Goal: Task Accomplishment & Management: Manage account settings

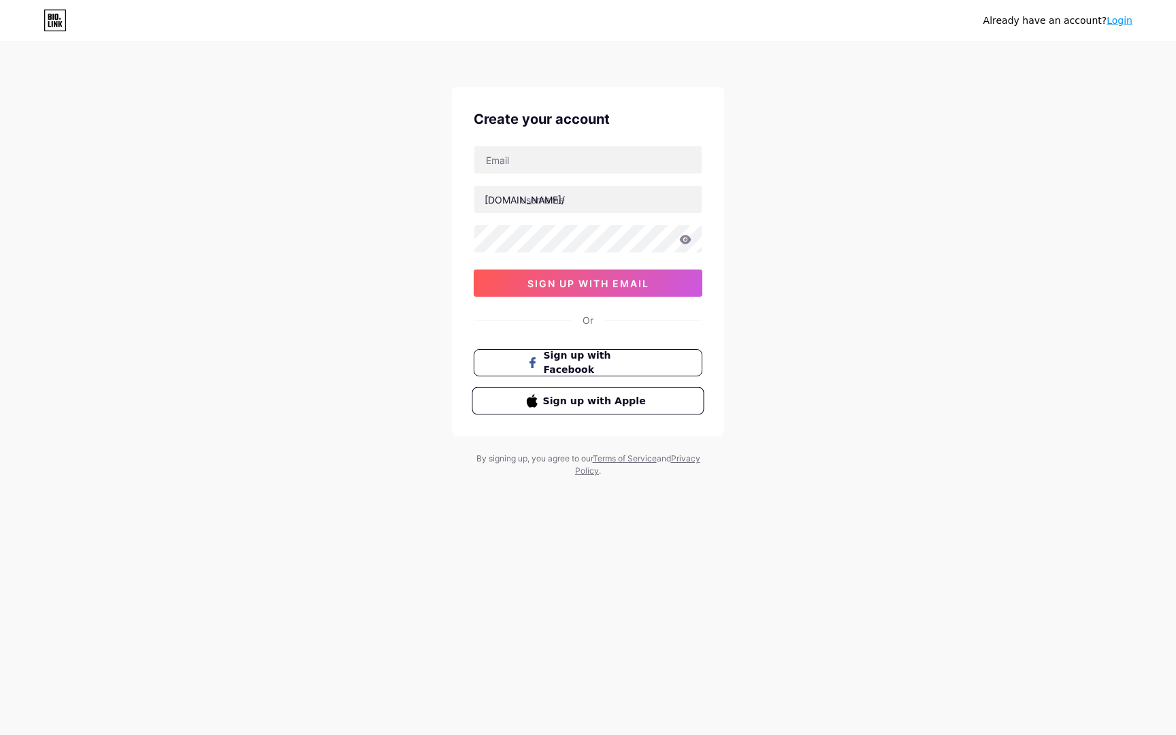
click at [640, 401] on span "Sign up with Apple" at bounding box center [596, 400] width 107 height 14
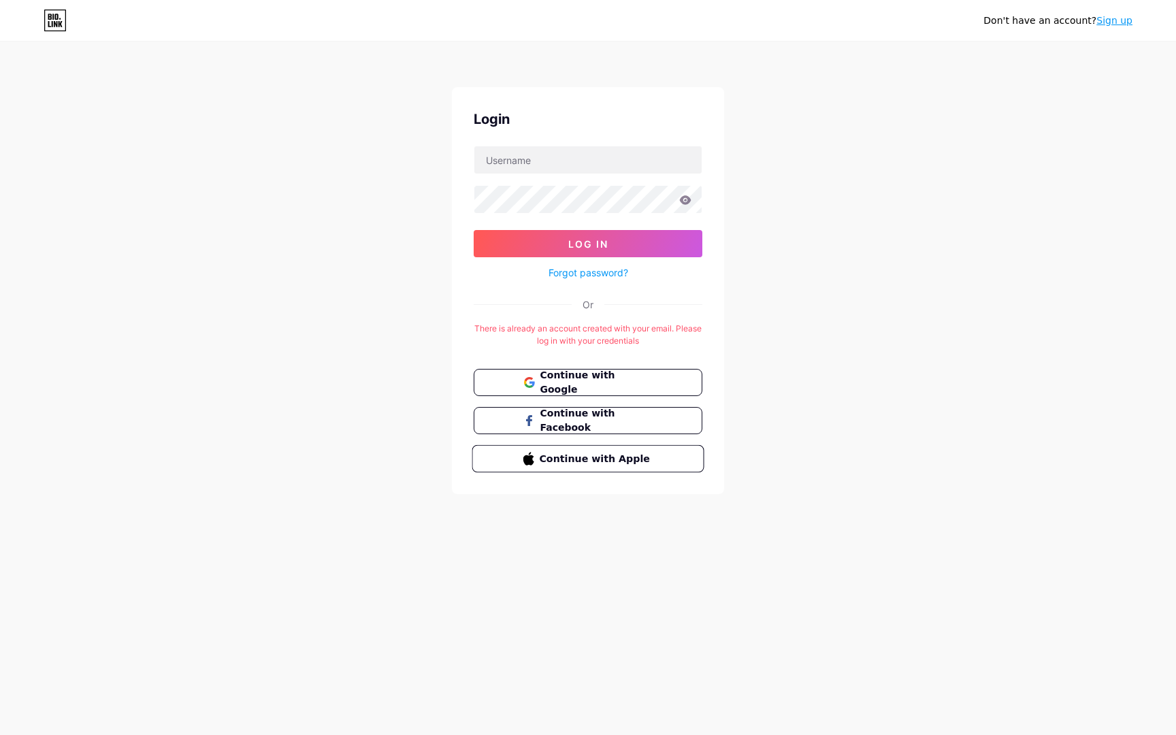
click at [584, 459] on span "Continue with Apple" at bounding box center [596, 458] width 114 height 14
click at [542, 175] on form "Log In Forgot password?" at bounding box center [588, 213] width 229 height 135
click at [534, 156] on input "text" at bounding box center [587, 159] width 227 height 27
click at [542, 159] on input "text" at bounding box center [587, 159] width 227 height 27
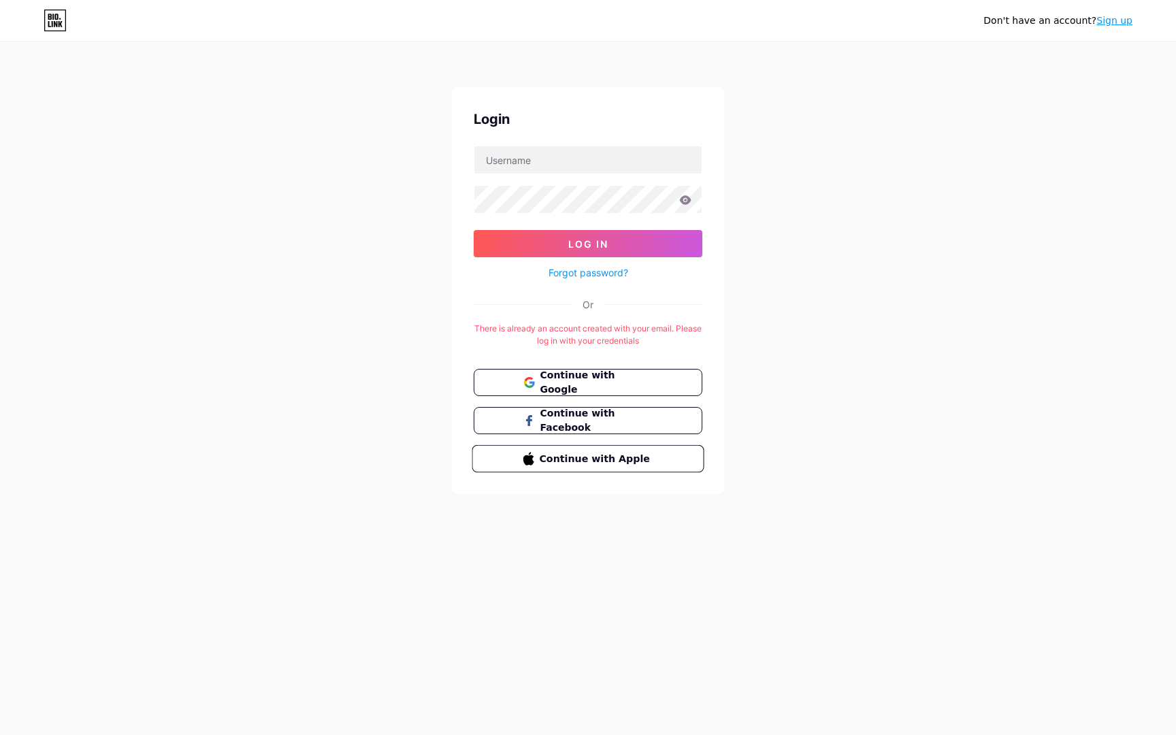
click at [551, 454] on span "Continue with Apple" at bounding box center [596, 458] width 114 height 14
click at [598, 459] on span "Continue with Apple" at bounding box center [596, 458] width 114 height 14
click at [529, 159] on input "text" at bounding box center [587, 159] width 227 height 27
click at [570, 451] on span "Continue with Apple" at bounding box center [596, 458] width 114 height 14
